Goal: Task Accomplishment & Management: Use online tool/utility

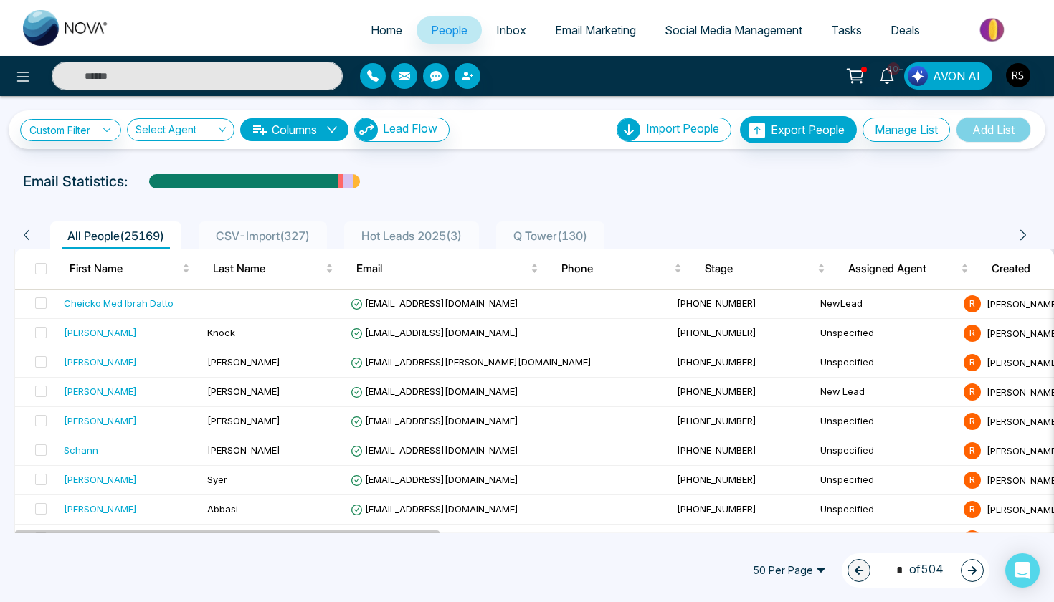
scroll to position [39, 0]
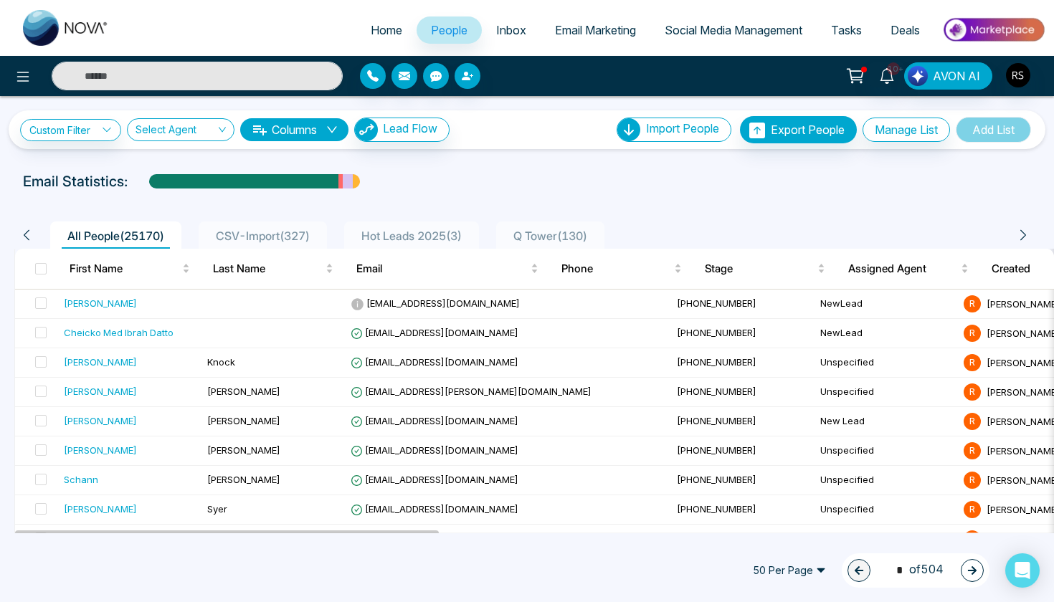
click at [528, 178] on div "Email Statistics:" at bounding box center [356, 182] width 666 height 22
click at [356, 302] on icon at bounding box center [357, 304] width 12 height 12
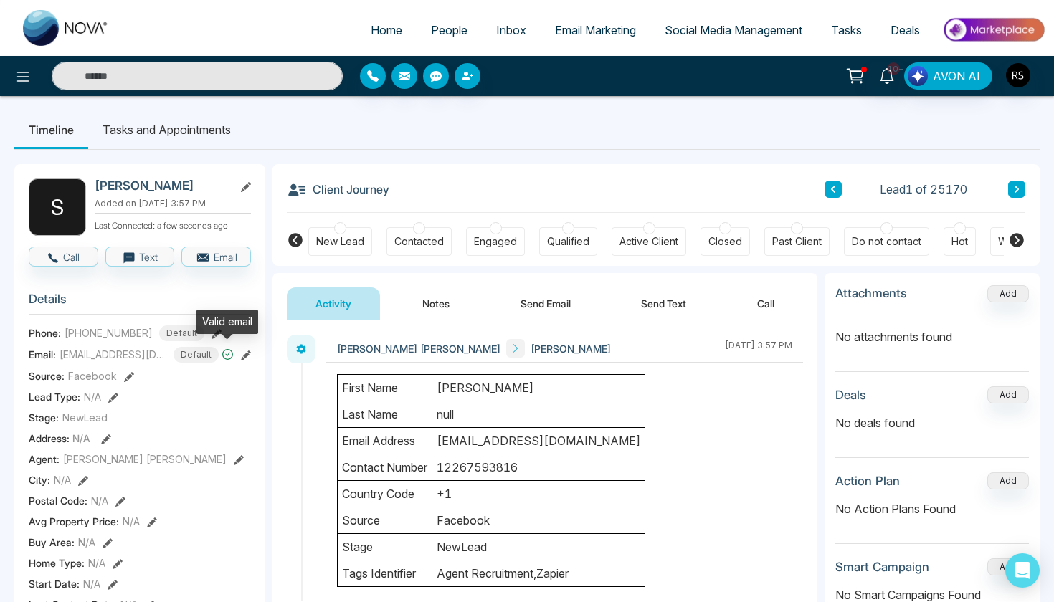
click at [229, 354] on icon at bounding box center [227, 354] width 12 height 12
click at [432, 35] on span "People" at bounding box center [449, 30] width 37 height 14
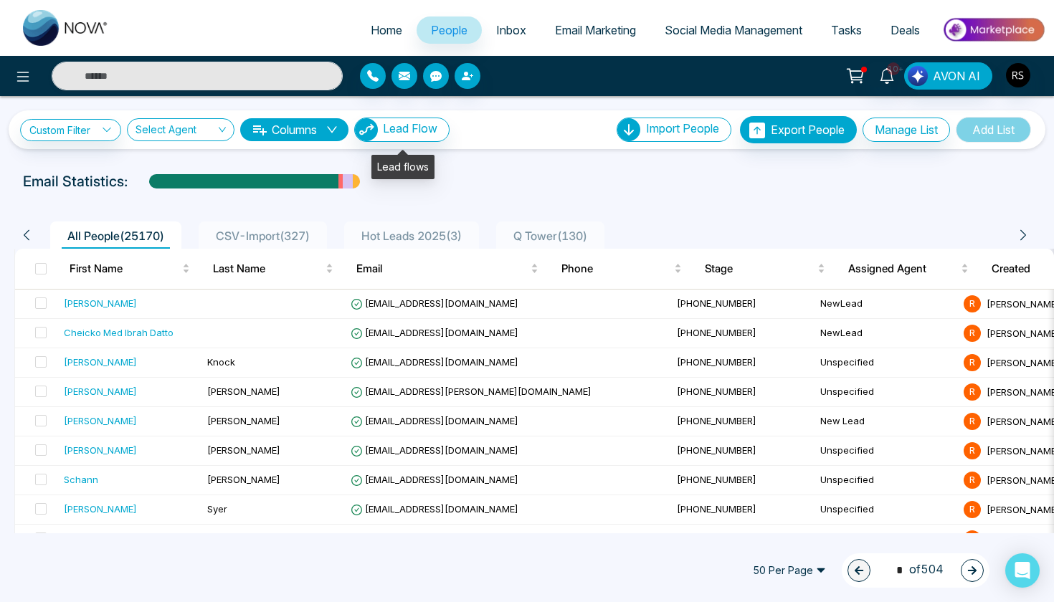
click at [409, 138] on button "Lead Flow" at bounding box center [401, 130] width 95 height 24
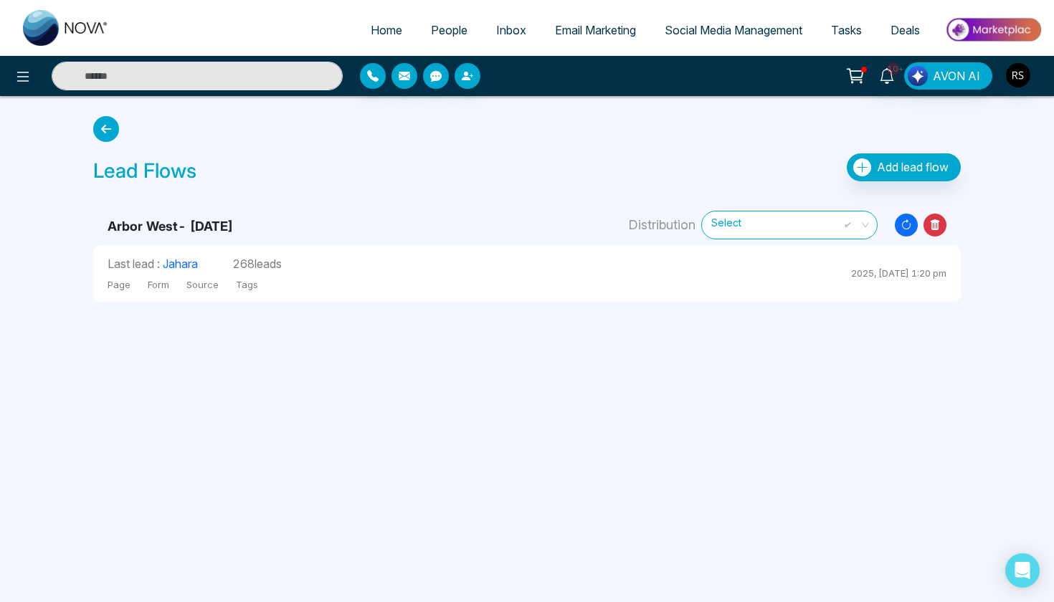
click at [383, 33] on span "Home" at bounding box center [387, 30] width 32 height 14
select select "*"
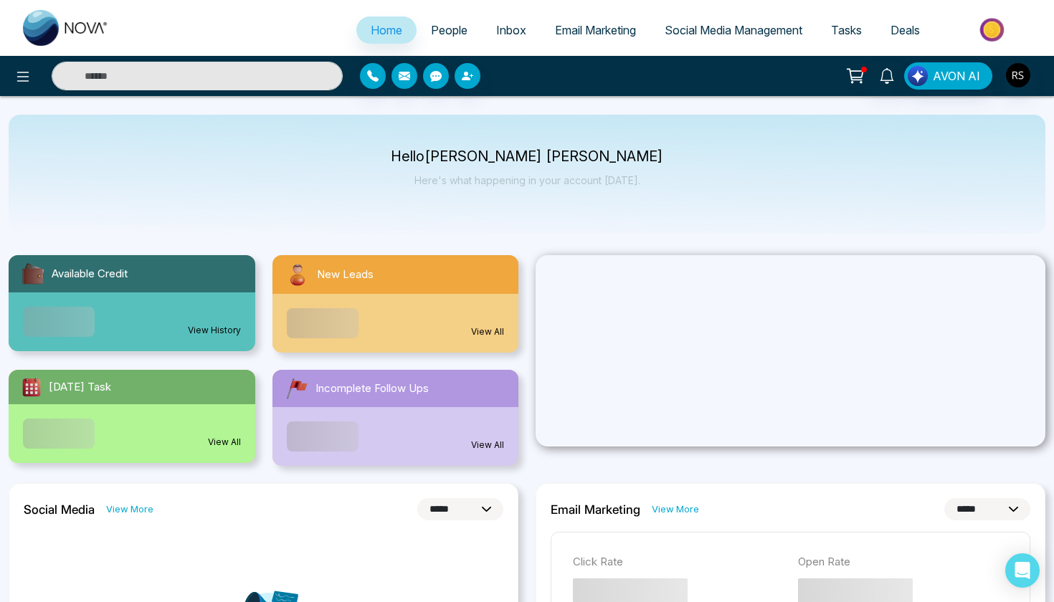
click at [447, 33] on span "People" at bounding box center [449, 30] width 37 height 14
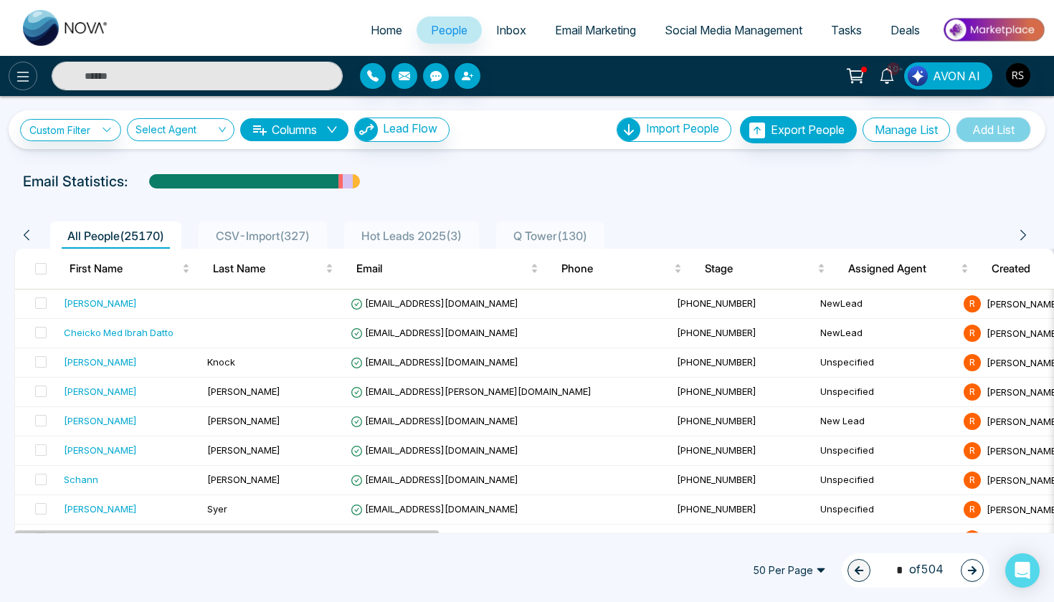
click at [16, 82] on icon at bounding box center [22, 76] width 17 height 17
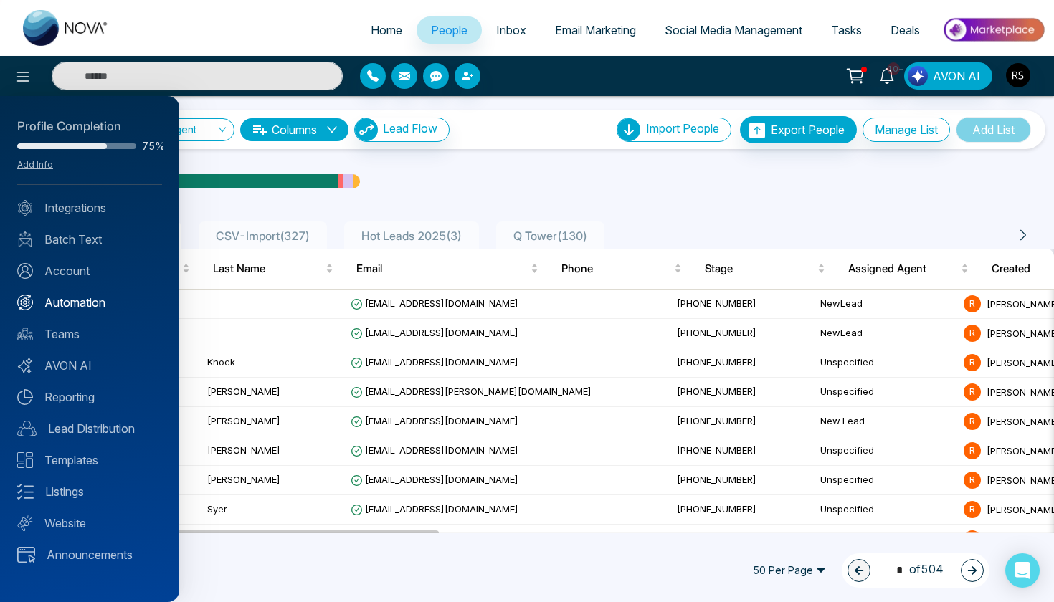
click at [88, 299] on link "Automation" at bounding box center [89, 302] width 145 height 17
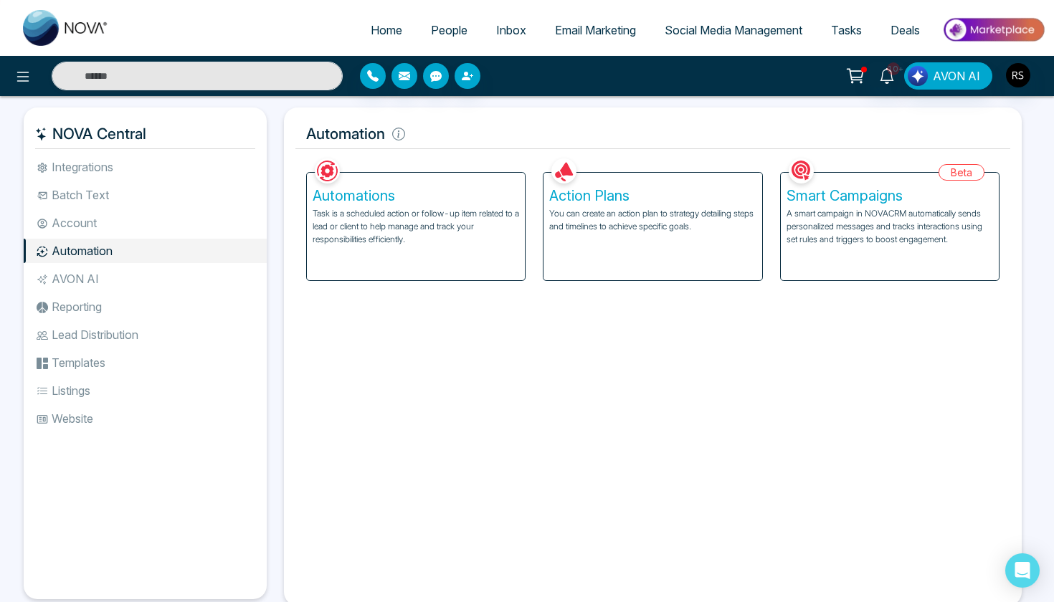
scroll to position [16, 0]
click at [610, 270] on div "Action Plans You can create an action plan to strategy detailing steps and time…" at bounding box center [652, 226] width 219 height 109
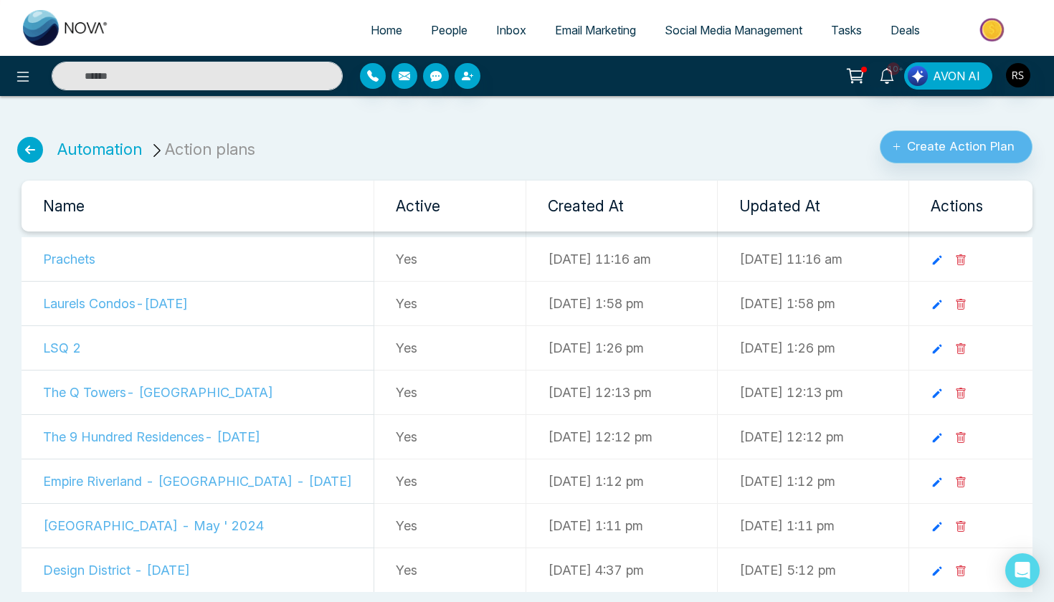
click at [910, 152] on button "Create Action Plan" at bounding box center [955, 146] width 153 height 33
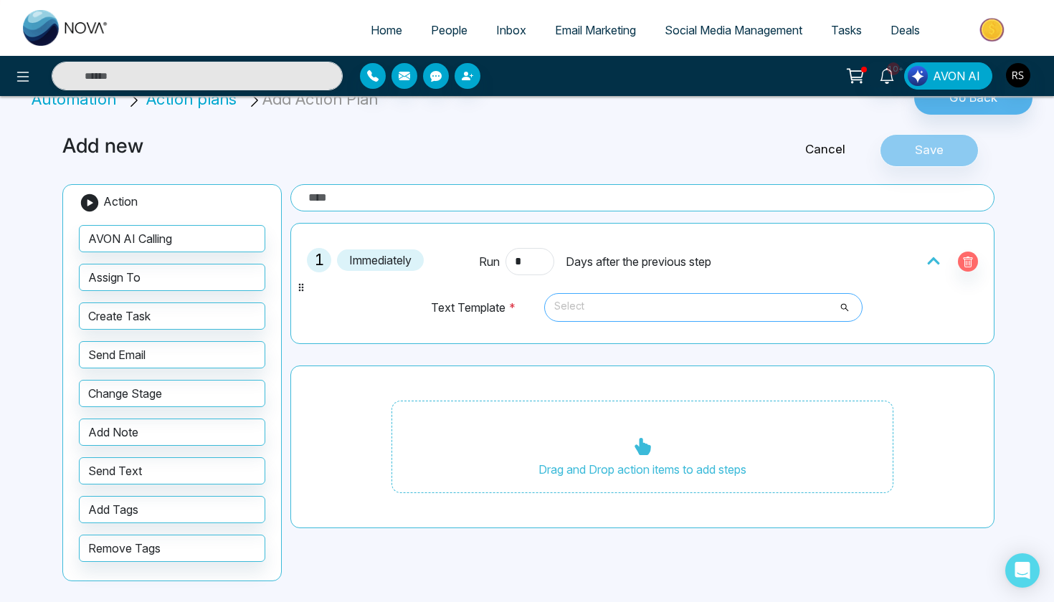
click at [652, 312] on span "Select" at bounding box center [703, 307] width 298 height 24
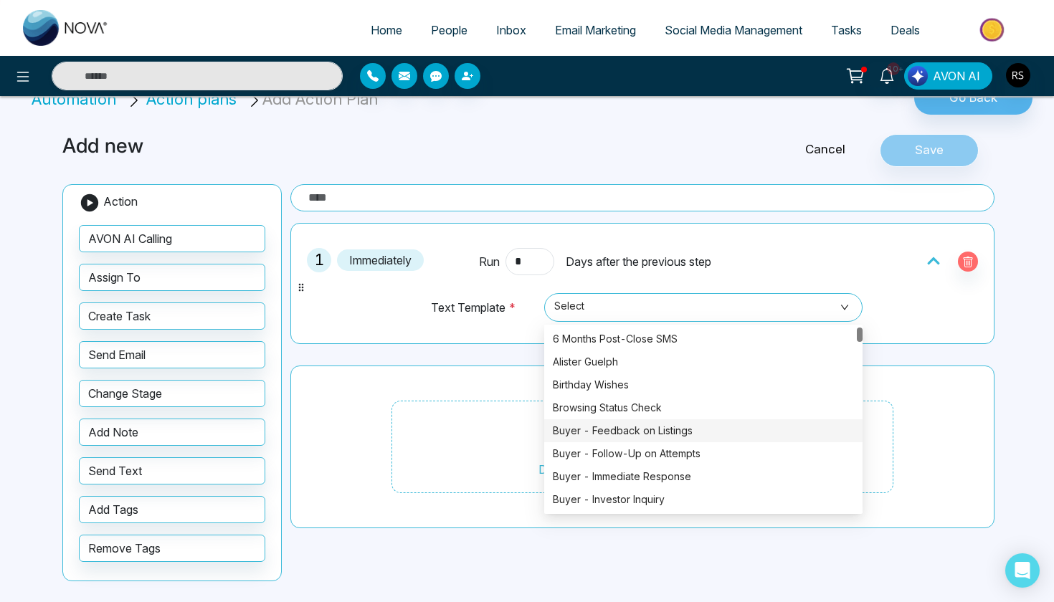
click at [391, 363] on div "1 Immediately Run * Days after the previous step Text Template * Select 386 294…" at bounding box center [642, 376] width 704 height 306
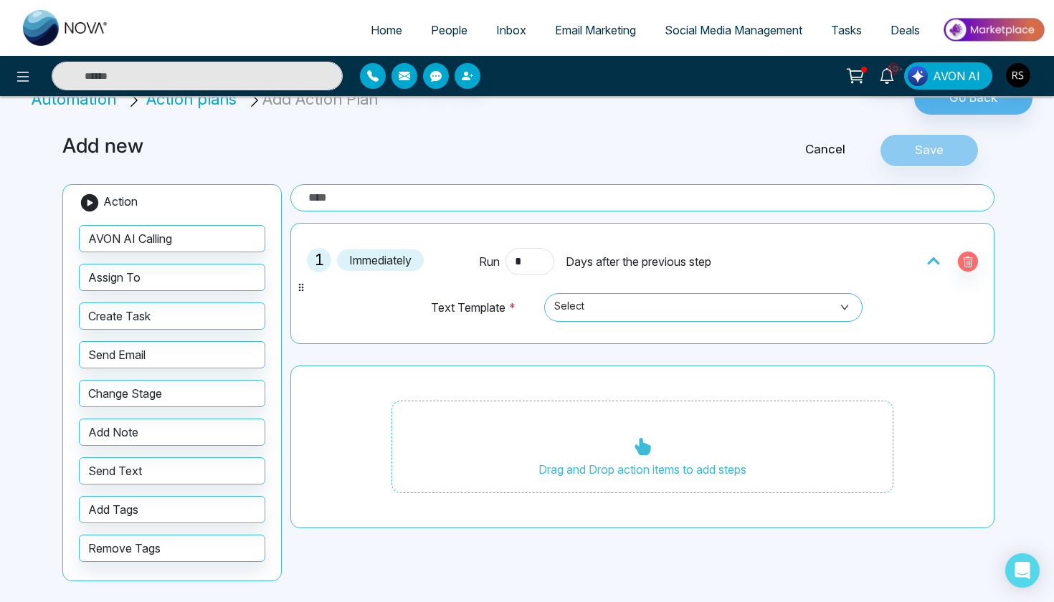
click at [841, 140] on div "Cancel Save" at bounding box center [842, 150] width 315 height 33
click at [836, 148] on link "Cancel" at bounding box center [825, 149] width 109 height 19
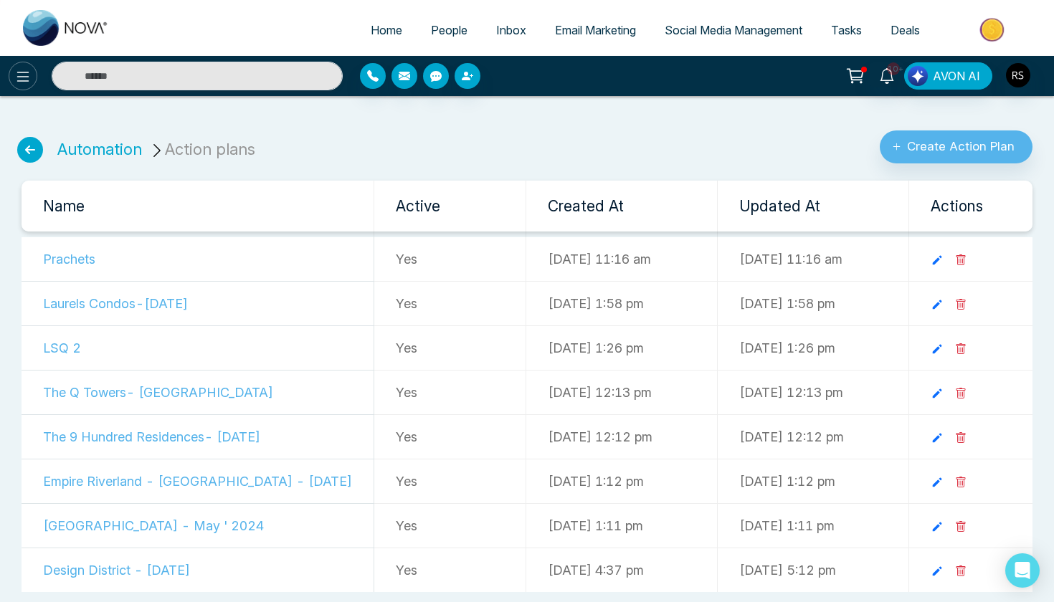
click at [22, 78] on icon at bounding box center [22, 76] width 17 height 17
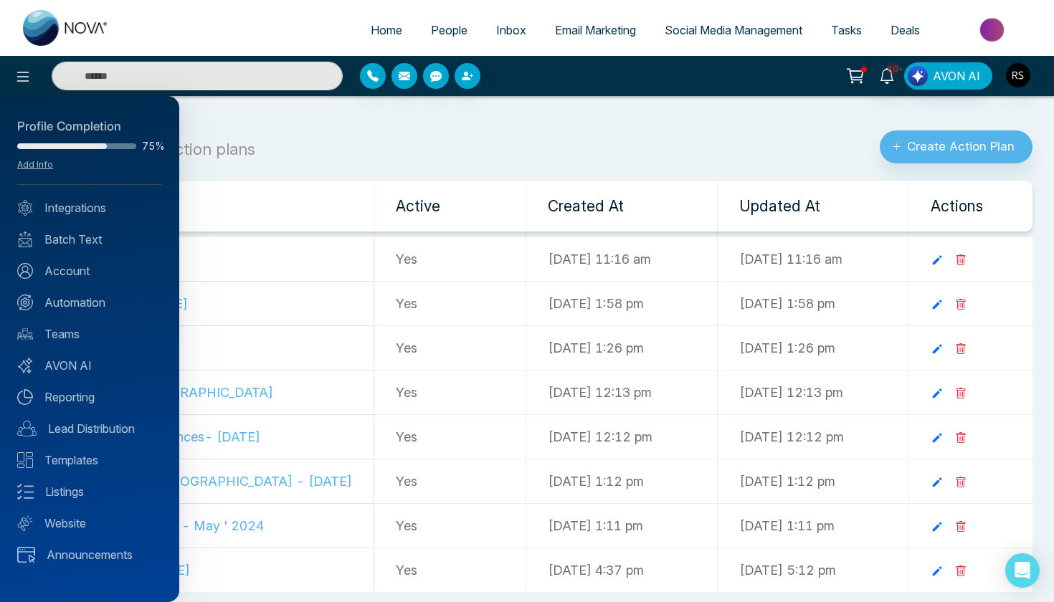
click at [685, 34] on div at bounding box center [527, 301] width 1054 height 602
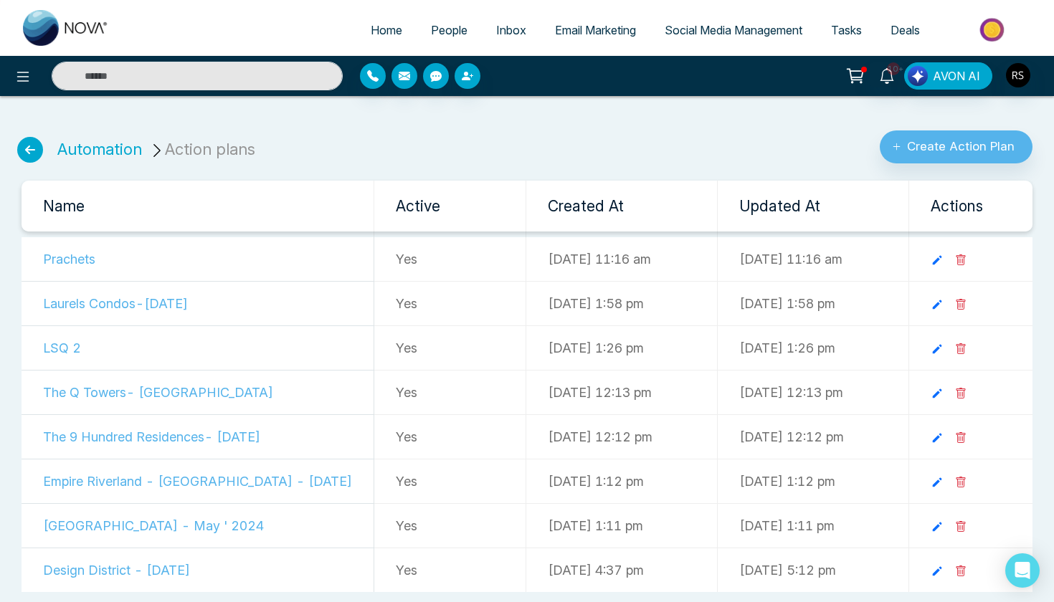
click at [688, 34] on span "Social Media Management" at bounding box center [733, 30] width 138 height 14
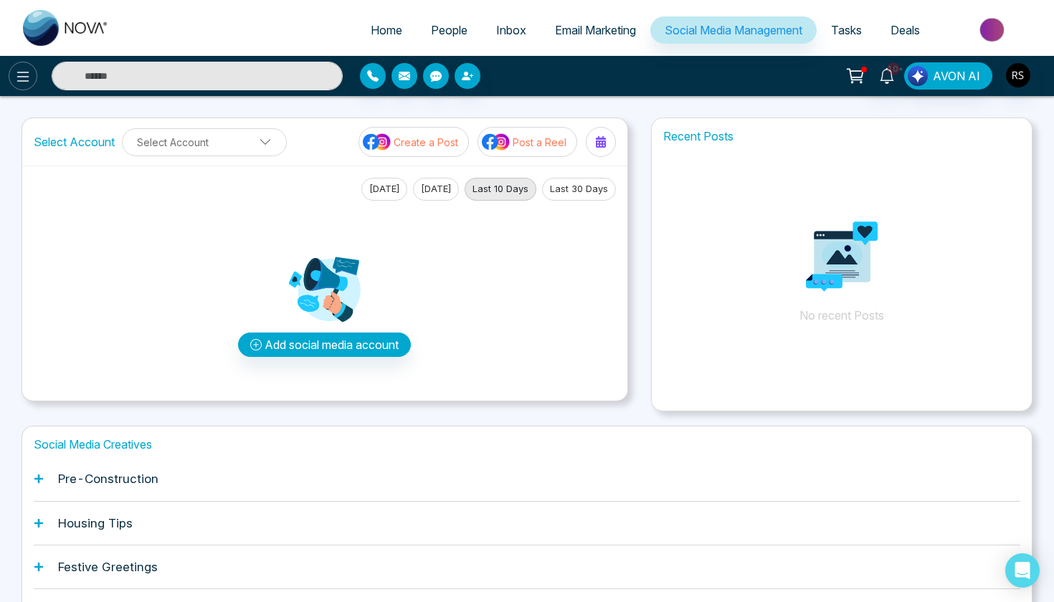
click at [18, 75] on icon at bounding box center [22, 76] width 17 height 17
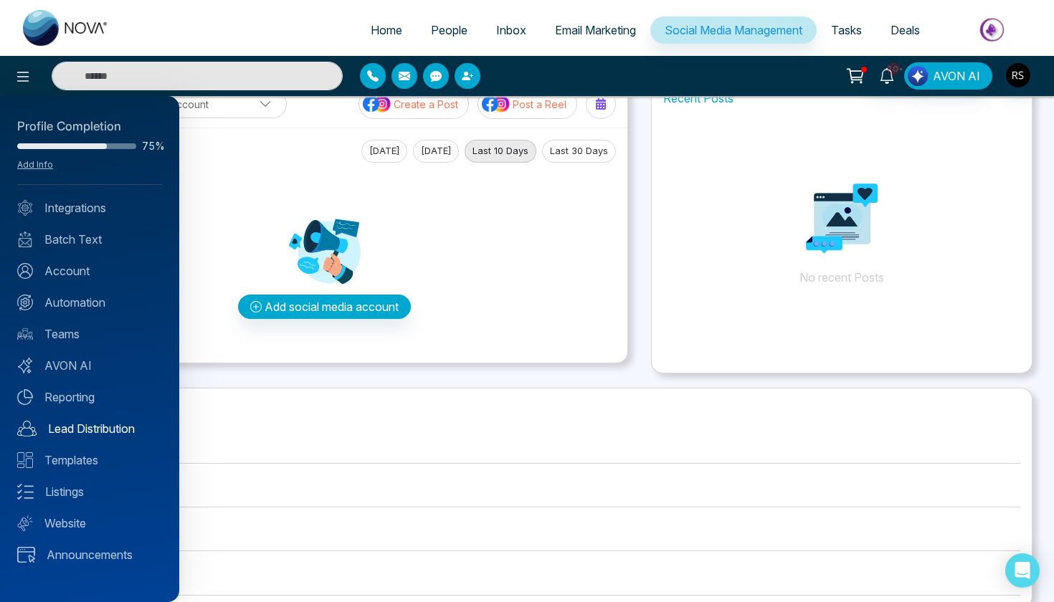
scroll to position [48, 0]
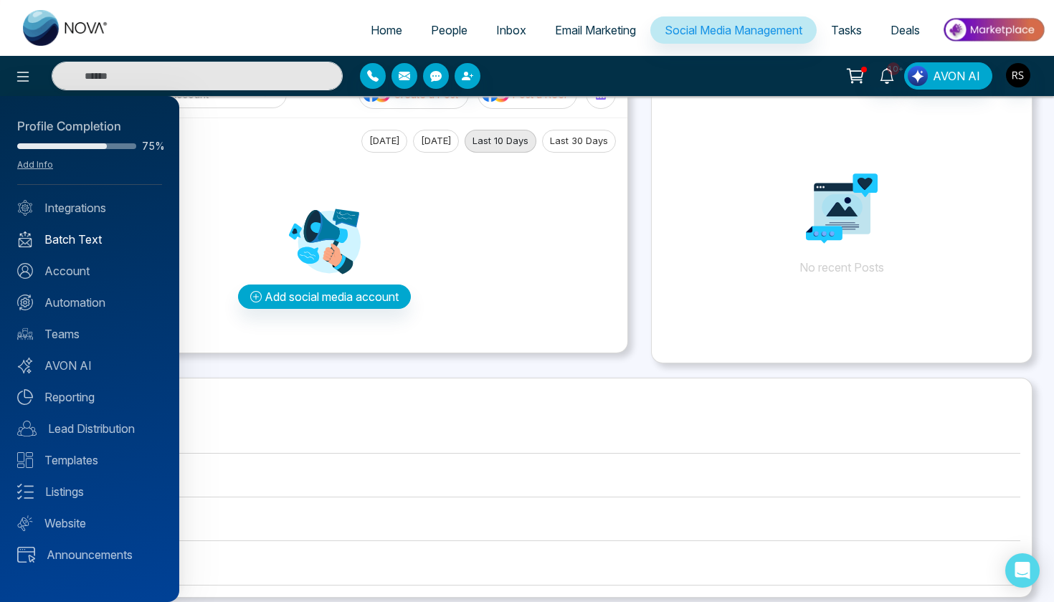
click at [94, 234] on link "Batch Text" at bounding box center [89, 239] width 145 height 17
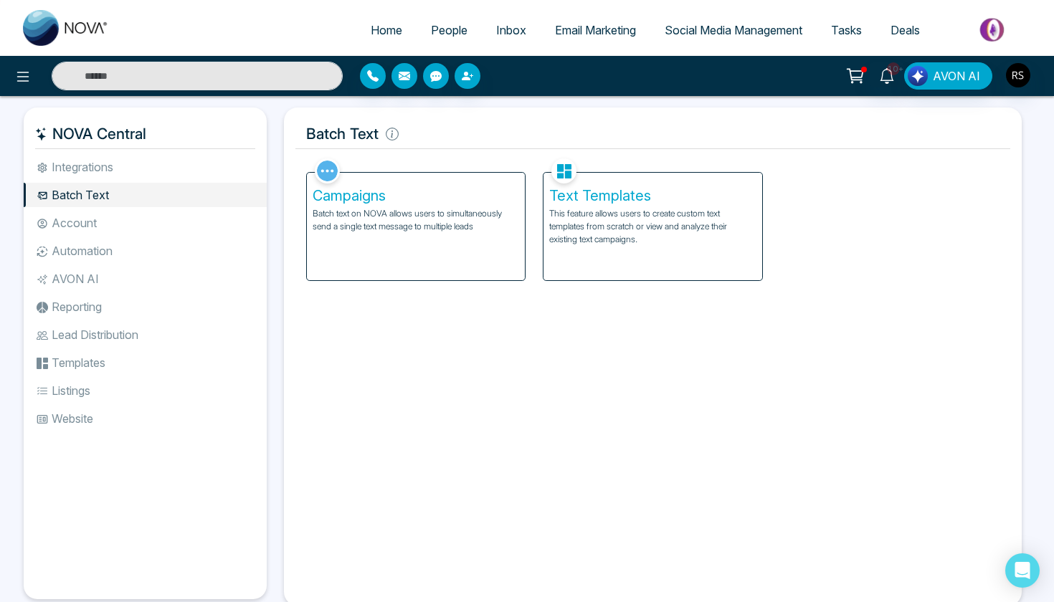
click at [596, 254] on div "Text Templates This feature allows users to create custom text templates from s…" at bounding box center [652, 227] width 218 height 108
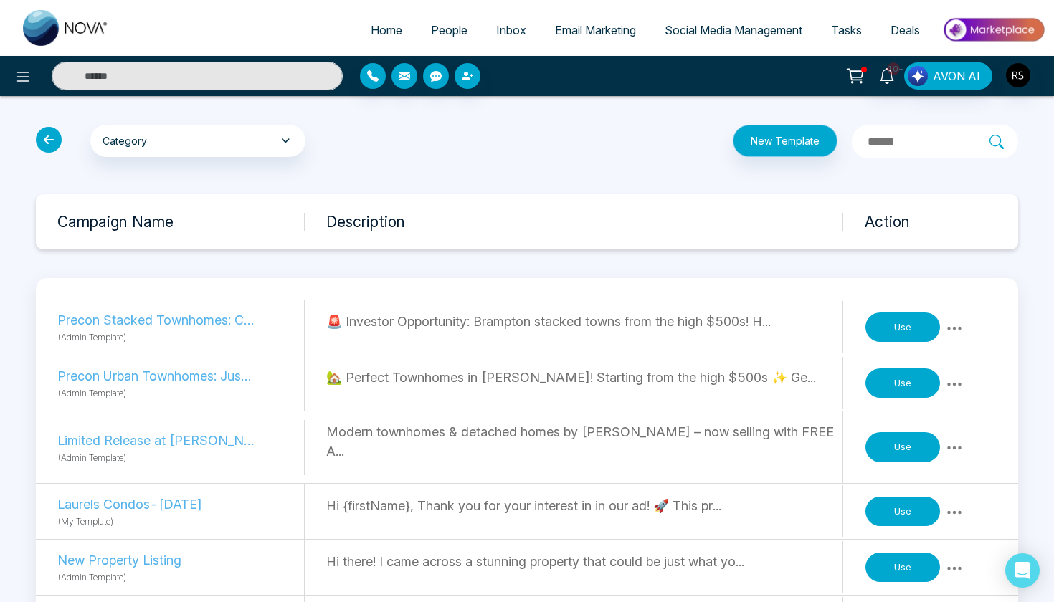
click at [733, 145] on button "New Template" at bounding box center [785, 141] width 105 height 32
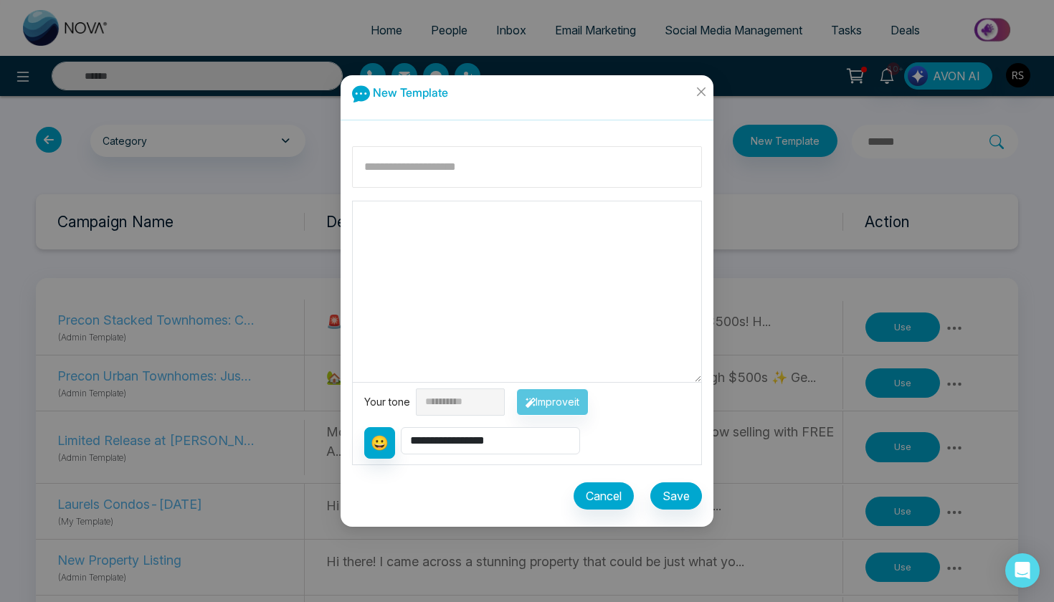
click at [521, 173] on input at bounding box center [527, 167] width 350 height 42
click at [390, 442] on button "😀" at bounding box center [379, 443] width 31 height 32
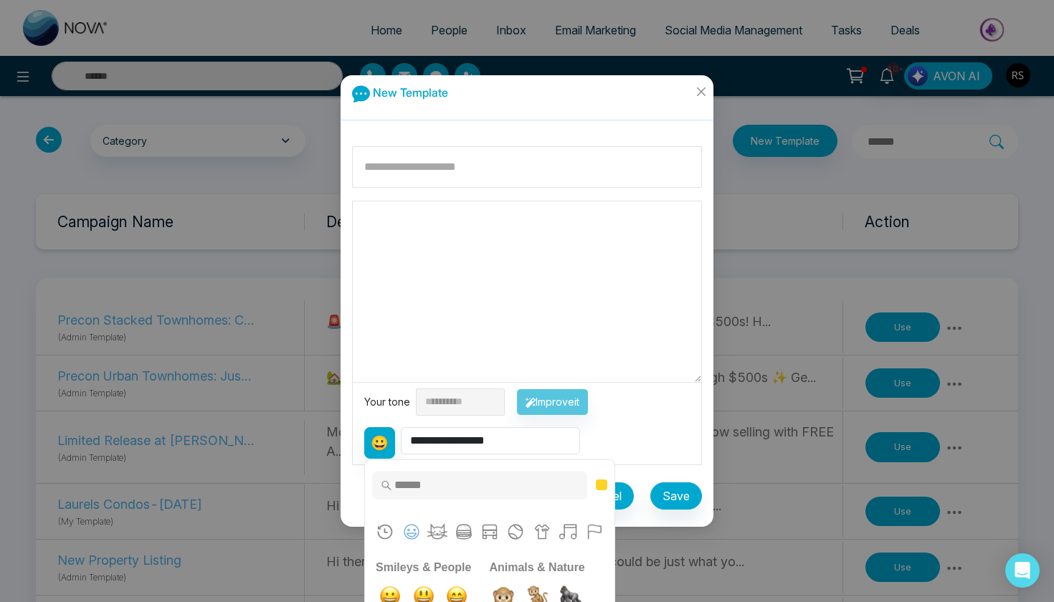
click at [394, 424] on div "**********" at bounding box center [526, 437] width 325 height 43
click at [465, 151] on input at bounding box center [527, 167] width 350 height 42
type input "*"
click at [504, 159] on input "**********" at bounding box center [527, 167] width 350 height 42
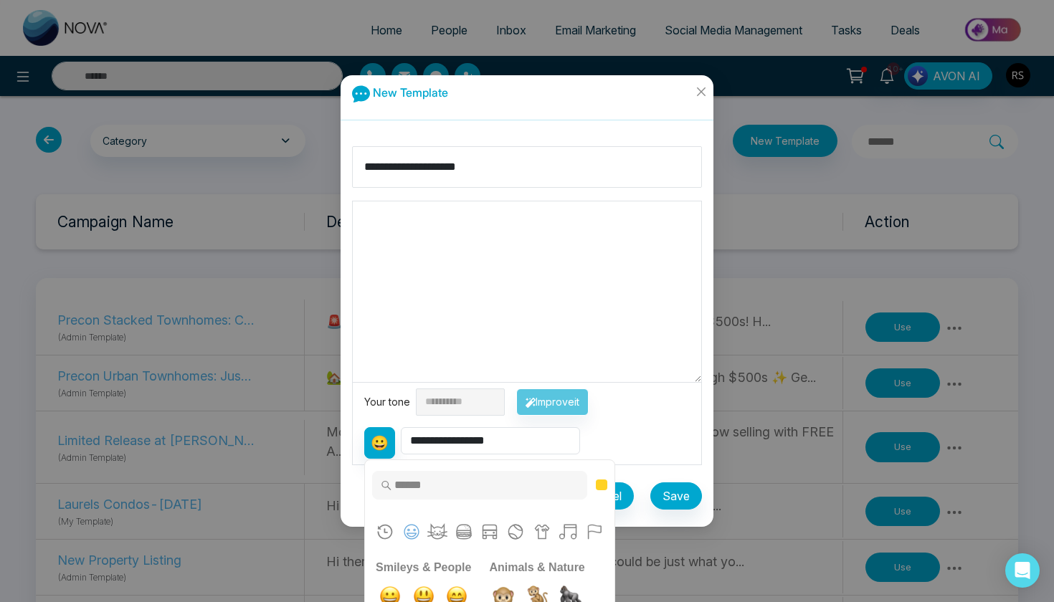
click at [515, 297] on textarea at bounding box center [527, 291] width 348 height 181
click at [558, 167] on input "**********" at bounding box center [527, 167] width 350 height 42
type input "**********"
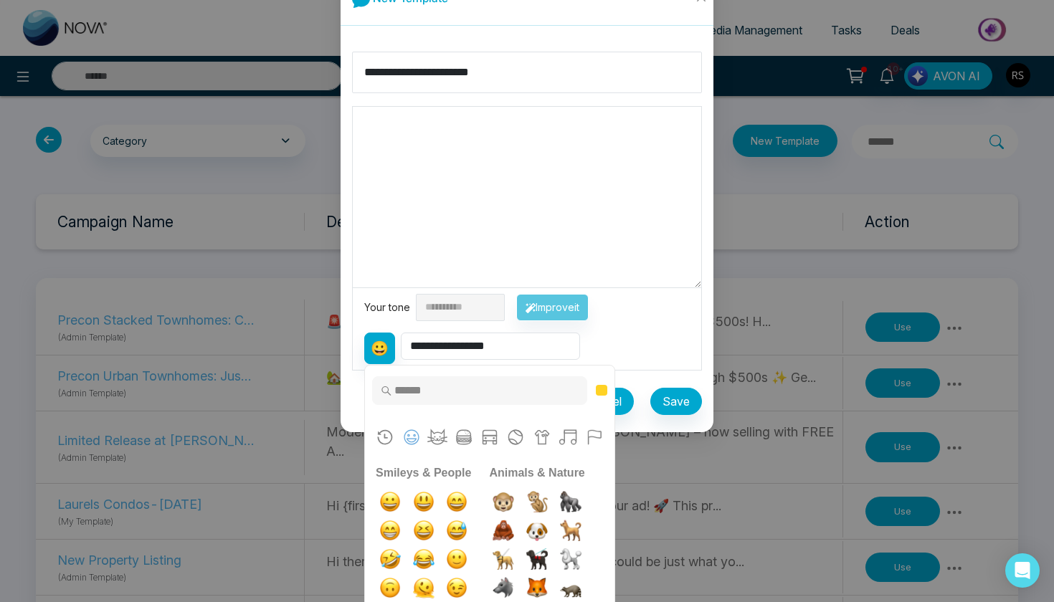
scroll to position [123, 0]
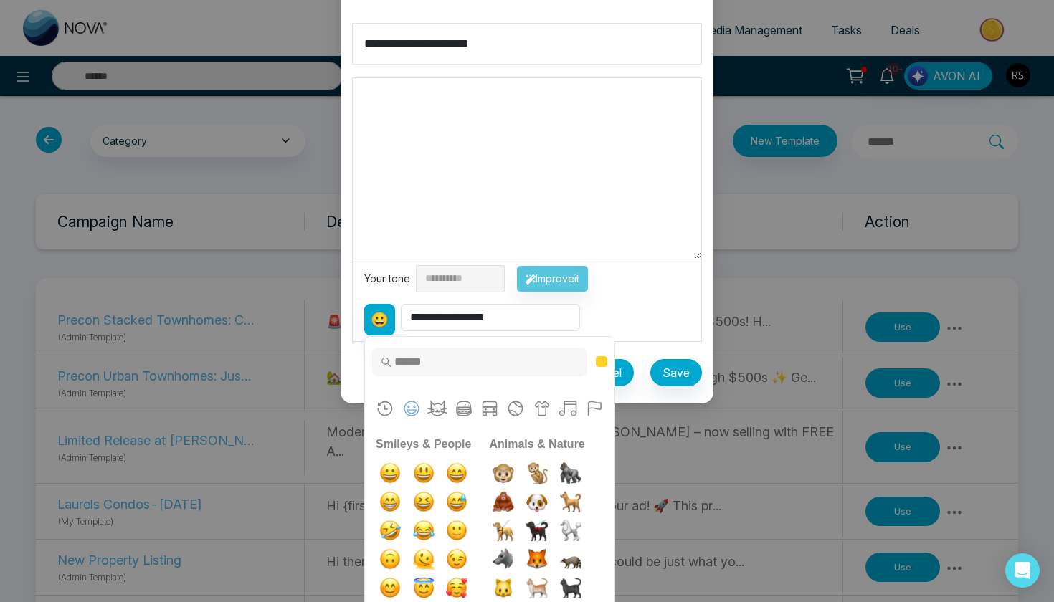
click at [754, 483] on div "**********" at bounding box center [527, 301] width 1054 height 602
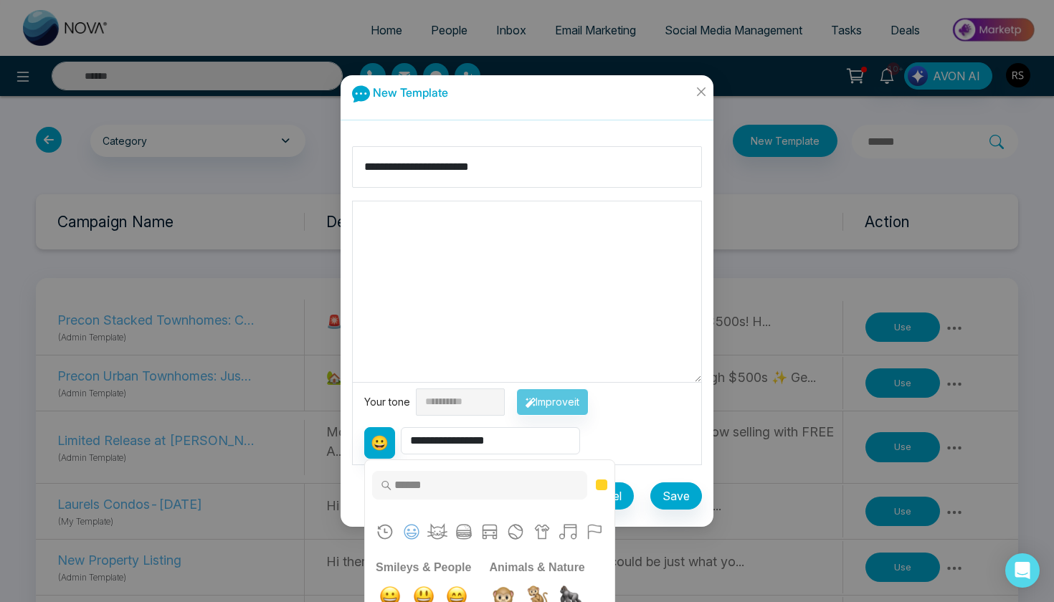
scroll to position [0, 0]
click at [703, 93] on icon "close" at bounding box center [700, 91] width 11 height 11
